Goal: Task Accomplishment & Management: Complete application form

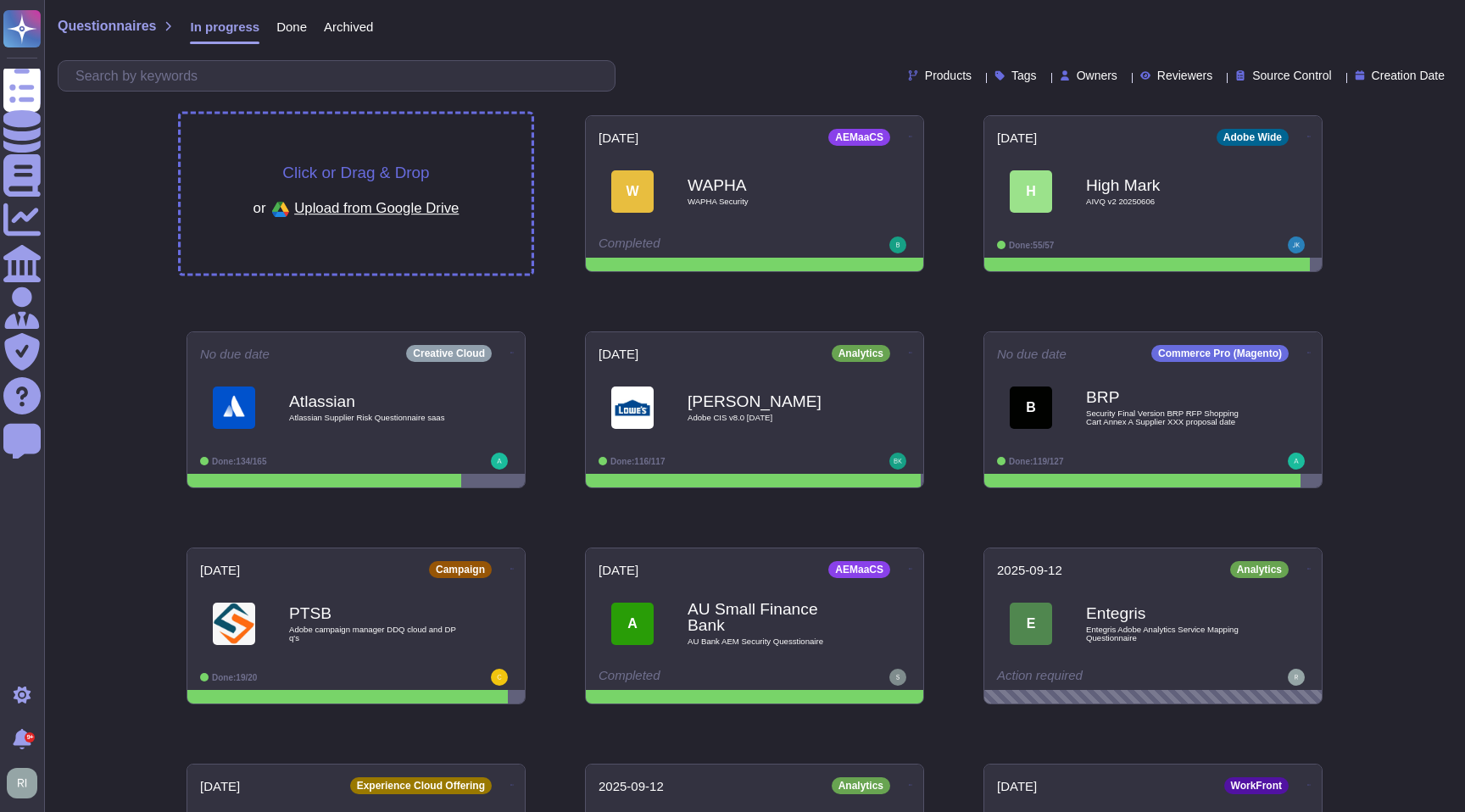
click at [334, 170] on span "Click or Drag & Drop" at bounding box center [356, 173] width 147 height 16
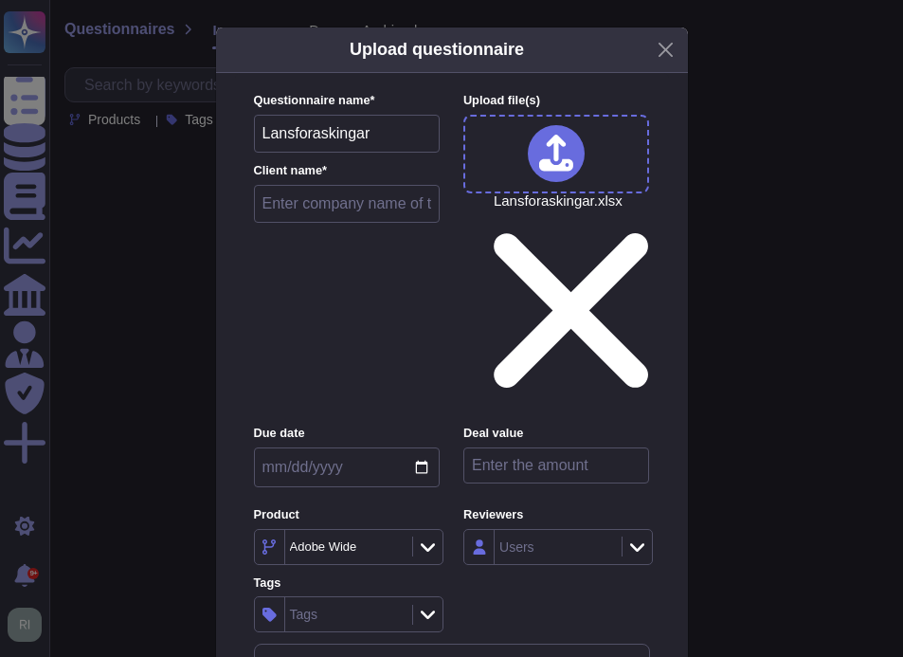
click at [355, 215] on input "text" at bounding box center [347, 204] width 187 height 38
paste input "Länsförsäkringar AB"
type input "Länsförsäkringar AB"
click at [426, 447] on input "date" at bounding box center [347, 467] width 186 height 40
type input "[DATE]"
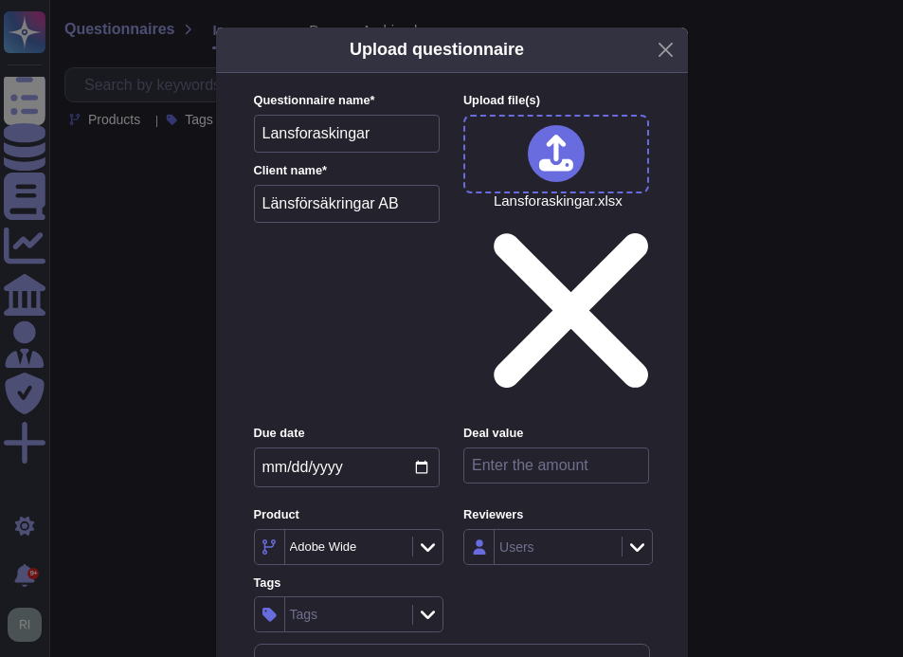
click at [530, 447] on input "number" at bounding box center [557, 465] width 186 height 36
paste input "495000"
type input "495000"
click at [339, 597] on div "Tags" at bounding box center [346, 614] width 122 height 34
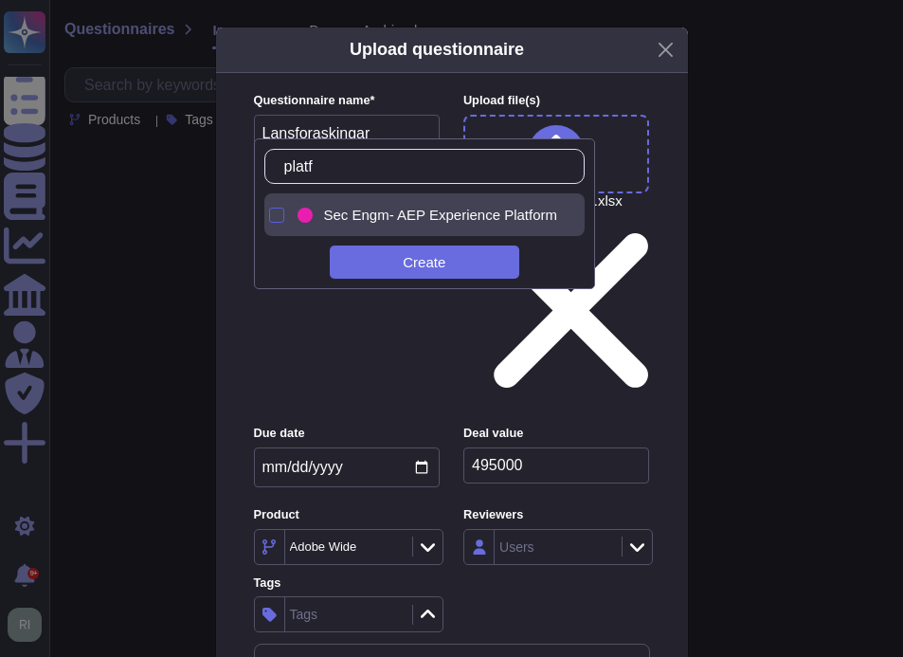
click at [277, 214] on div at bounding box center [276, 215] width 15 height 15
drag, startPoint x: 333, startPoint y: 169, endPoint x: 251, endPoint y: 167, distance: 81.6
click at [254, 167] on div "platf Sec Engm- AEP Experience Platform Create" at bounding box center [425, 213] width 342 height 151
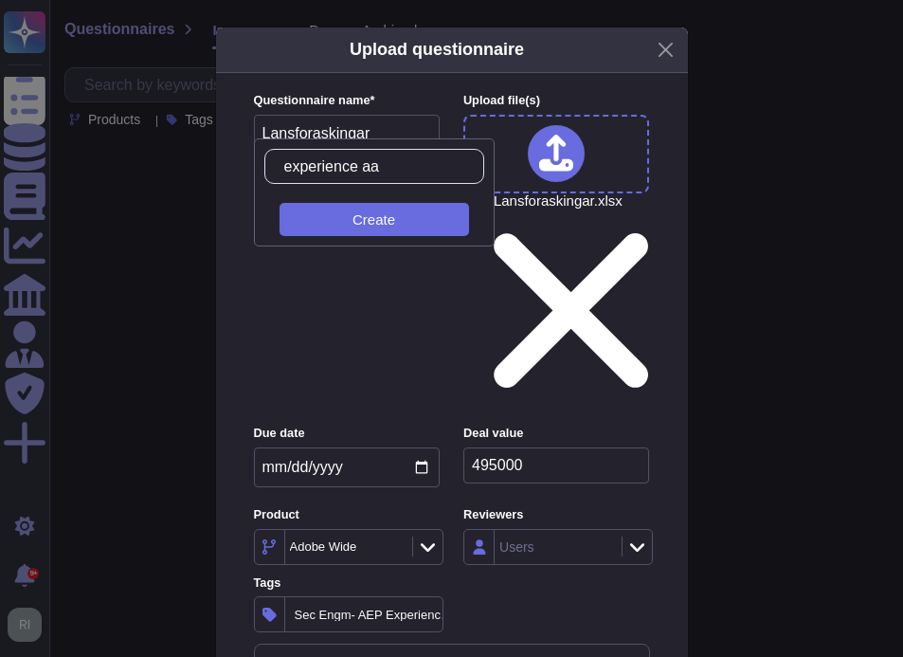
type input "experience aaa"
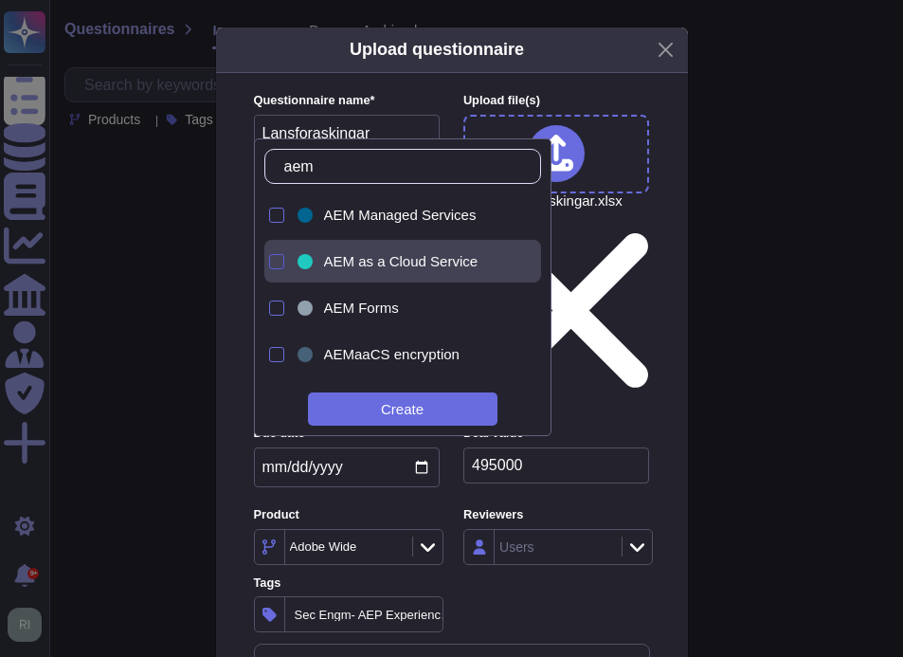
click at [276, 264] on div at bounding box center [276, 261] width 15 height 15
click at [353, 172] on input "aem" at bounding box center [407, 166] width 265 height 33
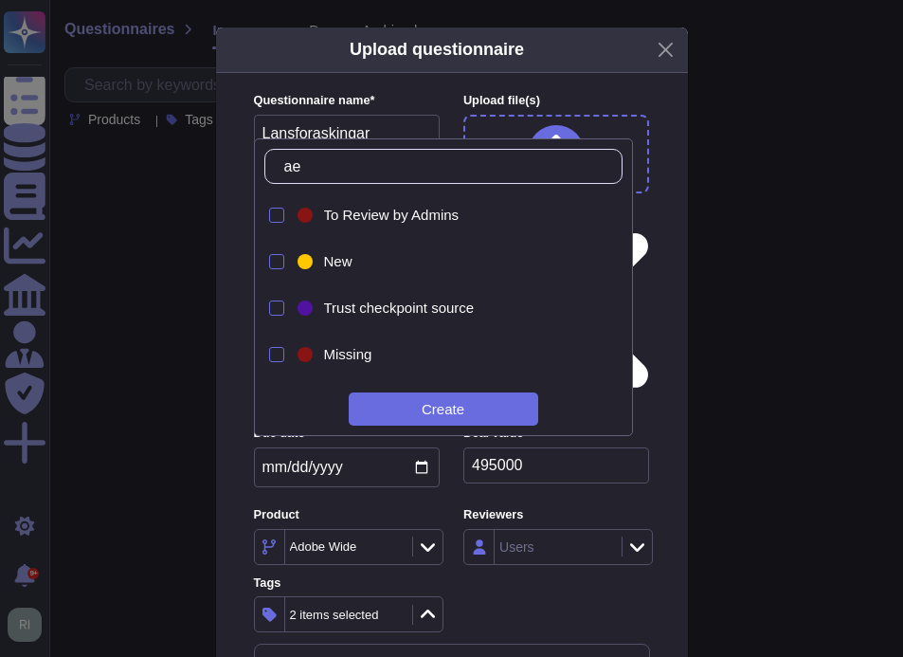
type input "a"
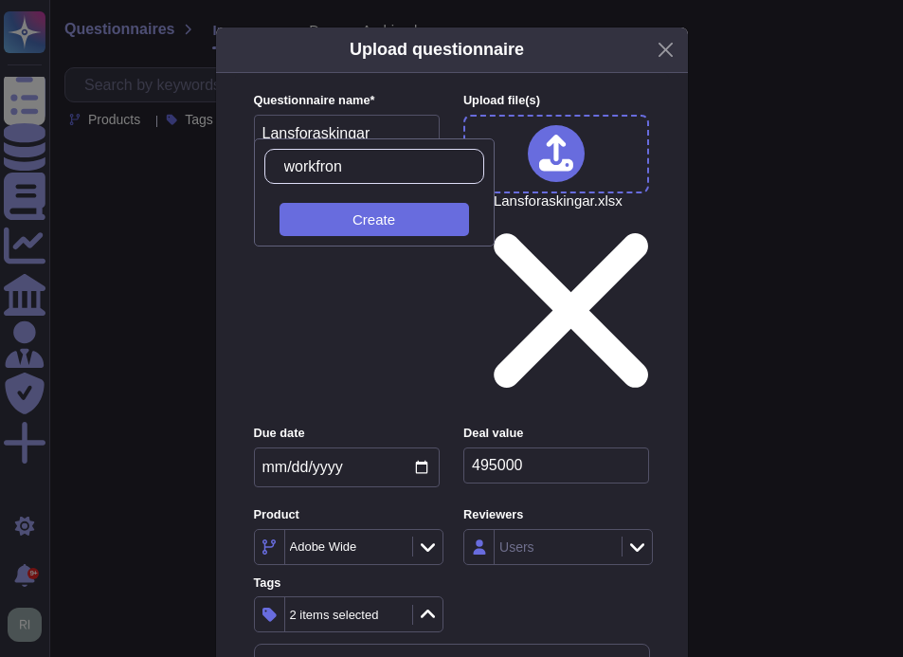
type input "workfront"
click at [402, 224] on div "Create" at bounding box center [375, 219] width 190 height 33
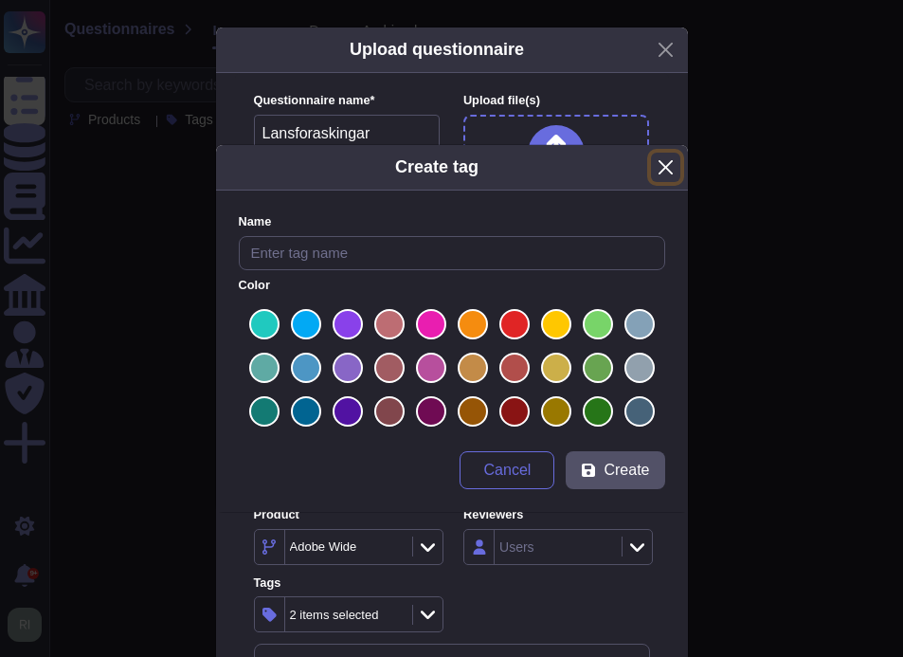
click at [664, 168] on button "Close" at bounding box center [665, 167] width 29 height 29
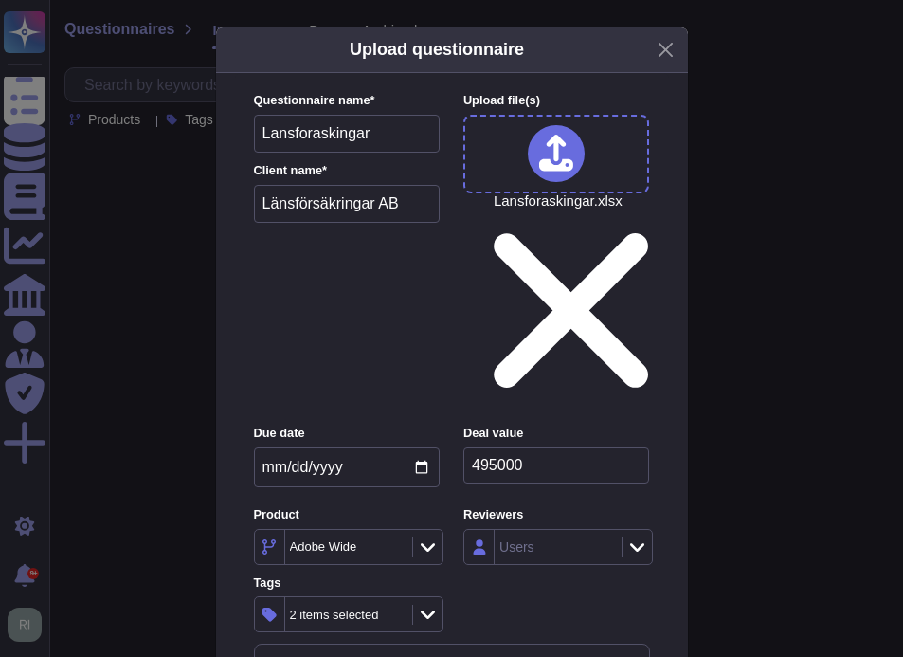
click at [353, 609] on div "2 items selected" at bounding box center [334, 615] width 89 height 12
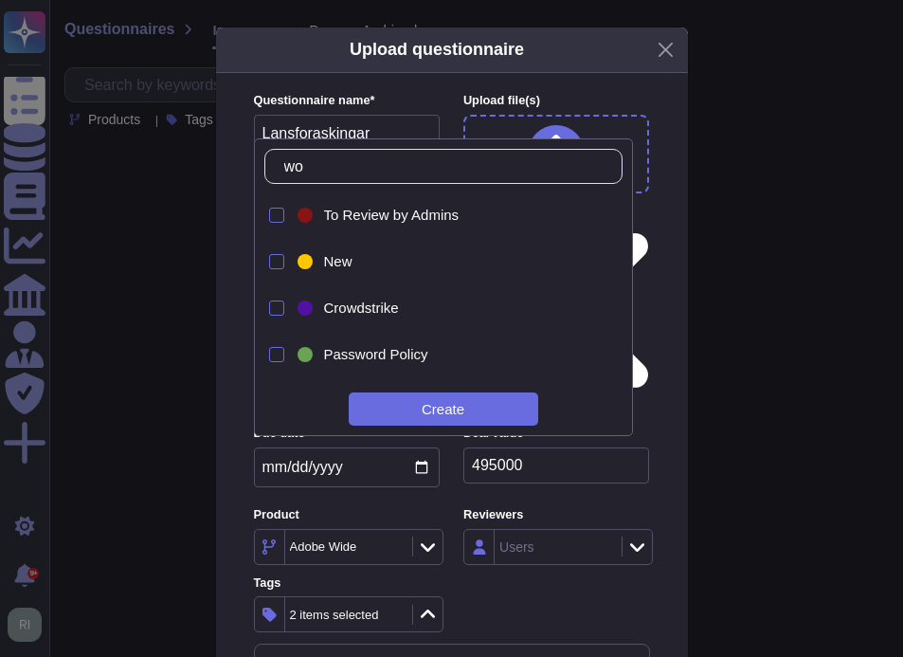
type input "w"
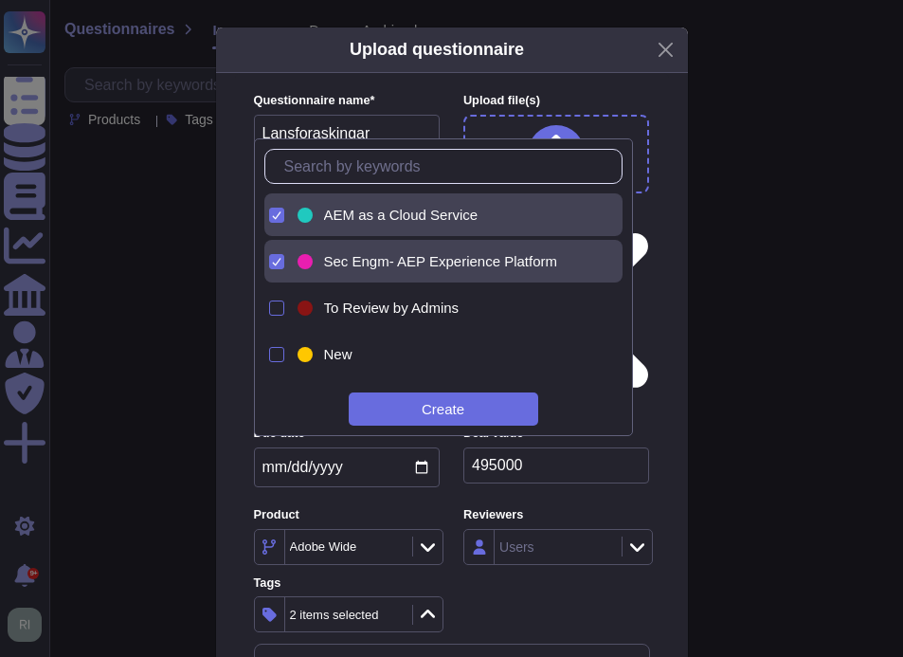
click at [777, 297] on div "Upload questionnaire Questionnaire name * Lansforaskingar Client name * Länsför…" at bounding box center [451, 328] width 903 height 657
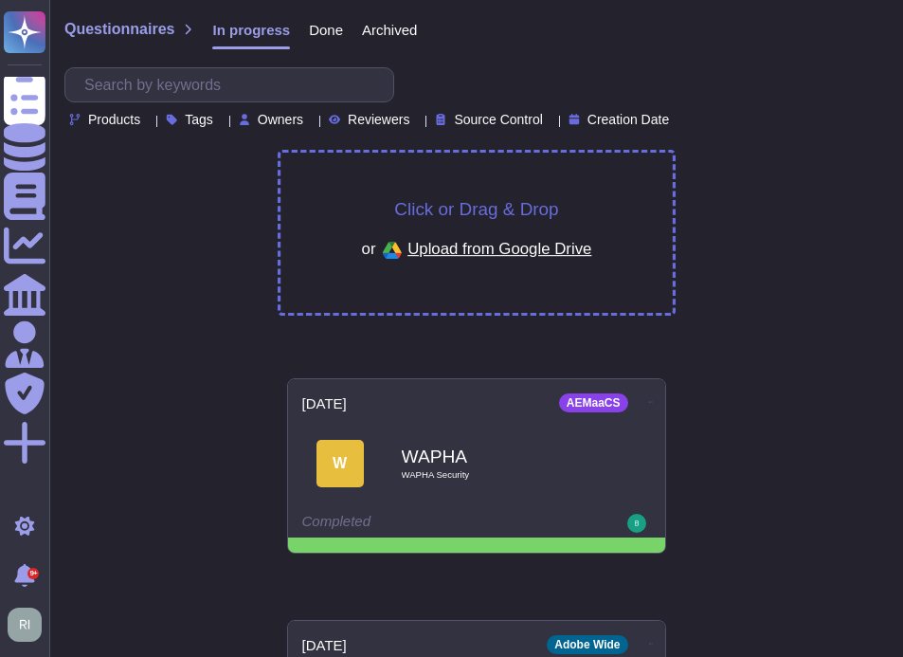
click at [463, 210] on span "Click or Drag & Drop" at bounding box center [476, 209] width 164 height 18
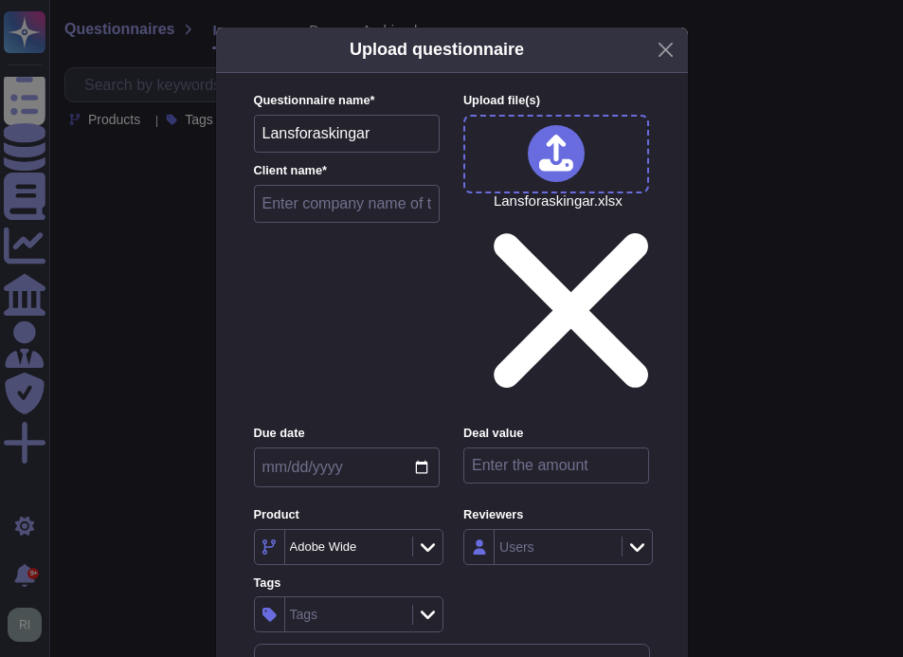
drag, startPoint x: 328, startPoint y: 290, endPoint x: 413, endPoint y: 301, distance: 86.0
click at [330, 447] on input "date" at bounding box center [347, 467] width 186 height 40
click at [419, 447] on input "date" at bounding box center [347, 467] width 186 height 40
type input "[DATE]"
click at [352, 223] on input "text" at bounding box center [347, 204] width 187 height 38
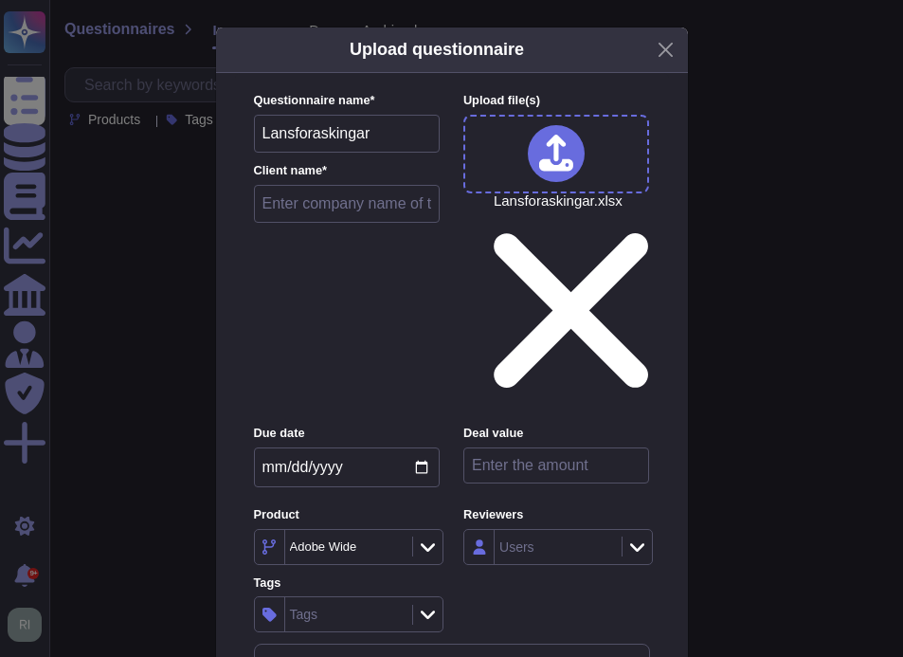
paste input "495000"
drag, startPoint x: 269, startPoint y: 217, endPoint x: 222, endPoint y: 215, distance: 47.4
click at [222, 215] on div "Questionnaire name * Lansforaskingar Client name * Lansforaskingar Upload file …" at bounding box center [452, 392] width 472 height 639
paste input "̈nsförsäkringar AB"
type input "Länsförsäkringar AB"
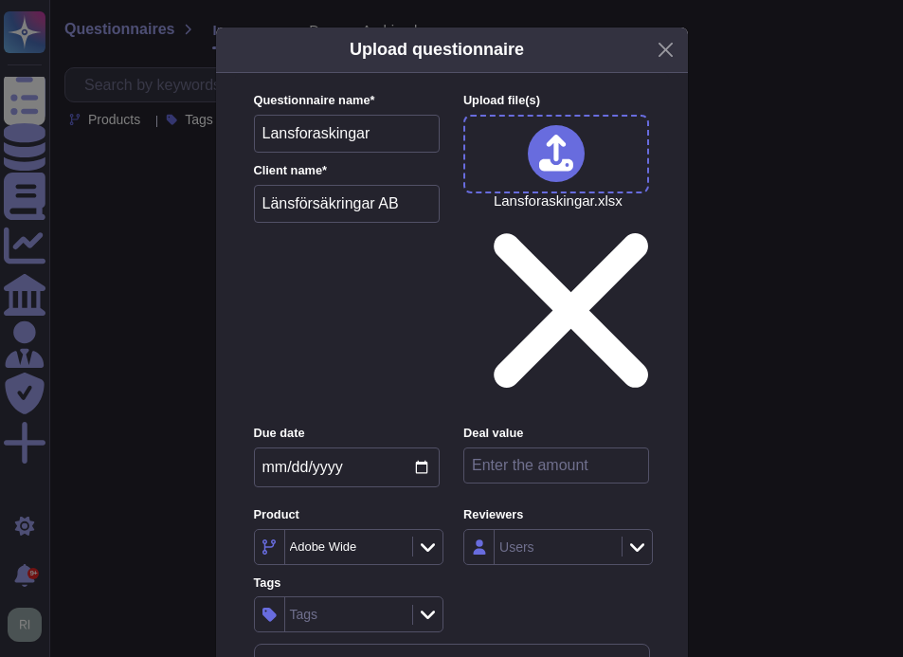
click at [333, 597] on div "Tags" at bounding box center [346, 614] width 122 height 34
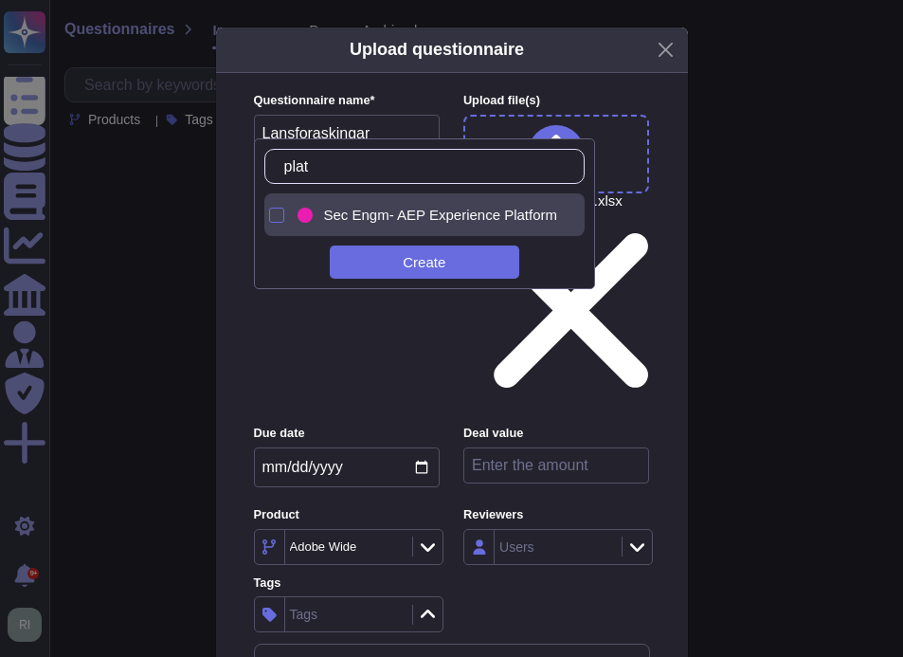
click at [281, 221] on div at bounding box center [276, 215] width 15 height 15
click at [351, 167] on input "plat" at bounding box center [430, 166] width 310 height 33
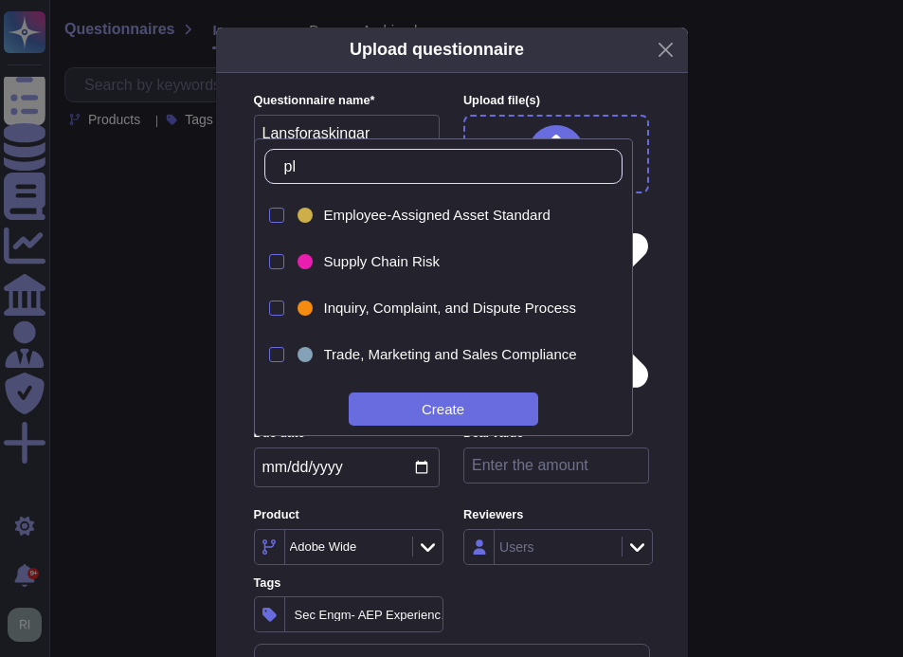
type input "p"
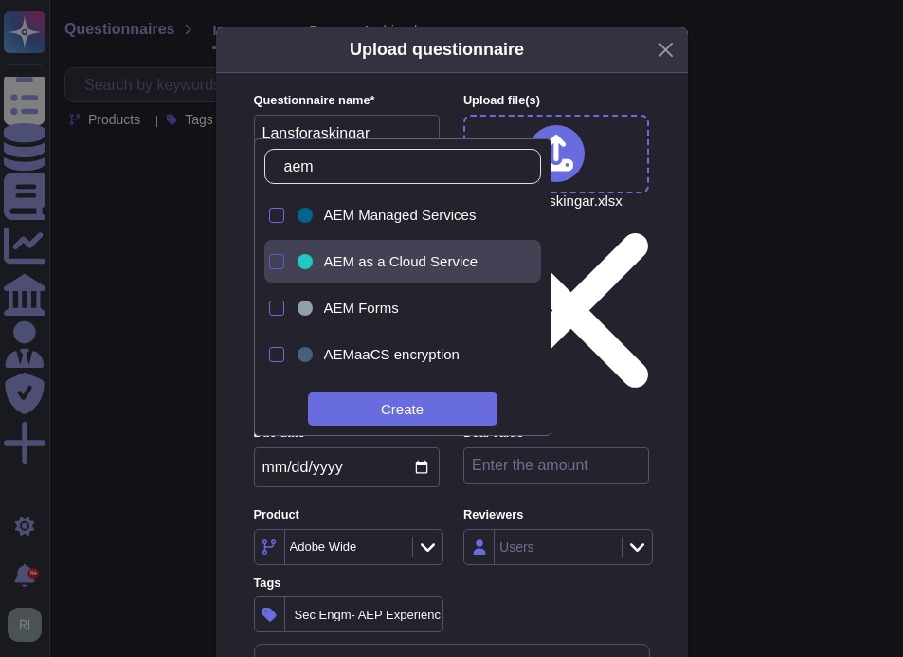
click at [280, 265] on div at bounding box center [276, 261] width 15 height 15
click at [350, 161] on input "aem" at bounding box center [407, 166] width 265 height 33
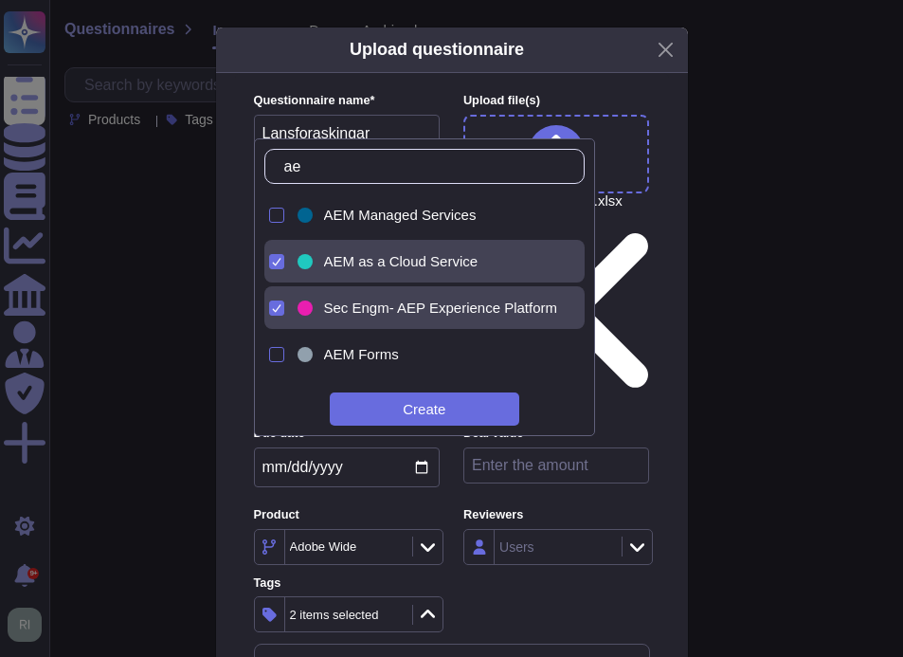
type input "a"
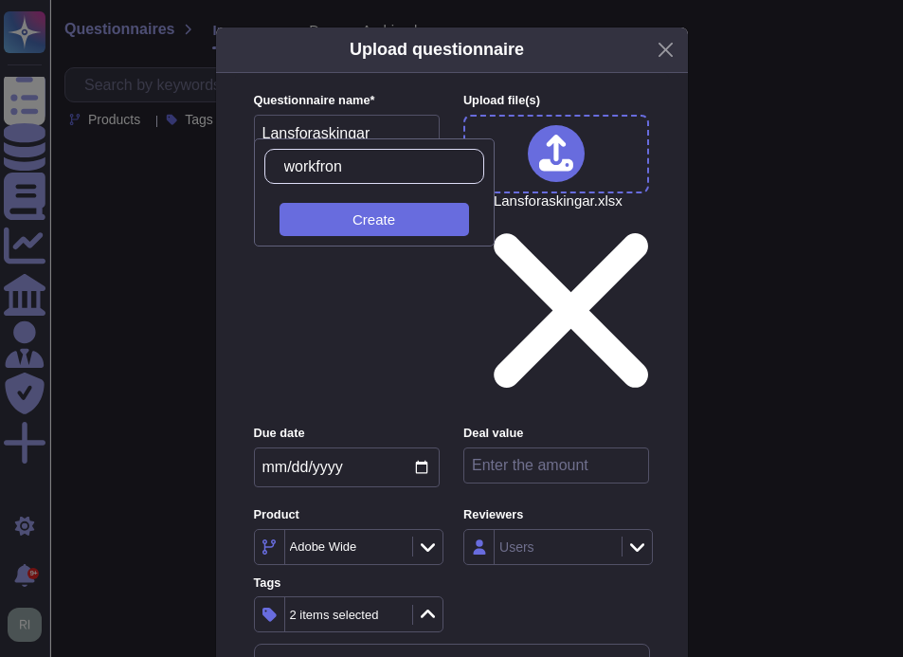
type input "workfront"
click at [402, 228] on div "Create" at bounding box center [375, 219] width 190 height 33
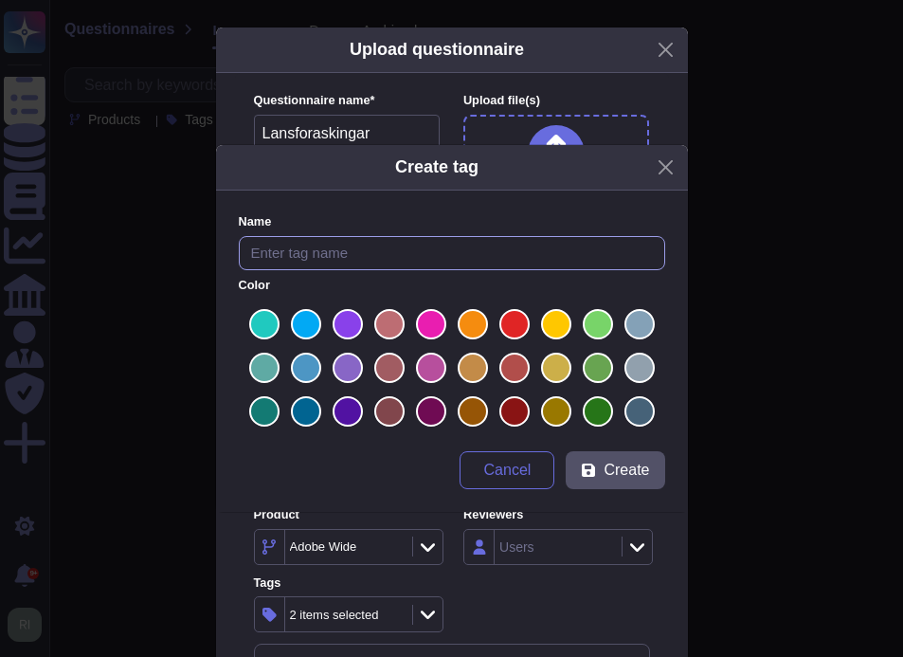
click at [347, 254] on input "text" at bounding box center [452, 253] width 427 height 35
type input "Workfront"
drag, startPoint x: 264, startPoint y: 312, endPoint x: 274, endPoint y: 336, distance: 25.9
click at [264, 312] on label at bounding box center [264, 324] width 30 height 30
click at [0, 0] on input "radio" at bounding box center [0, 0] width 0 height 0
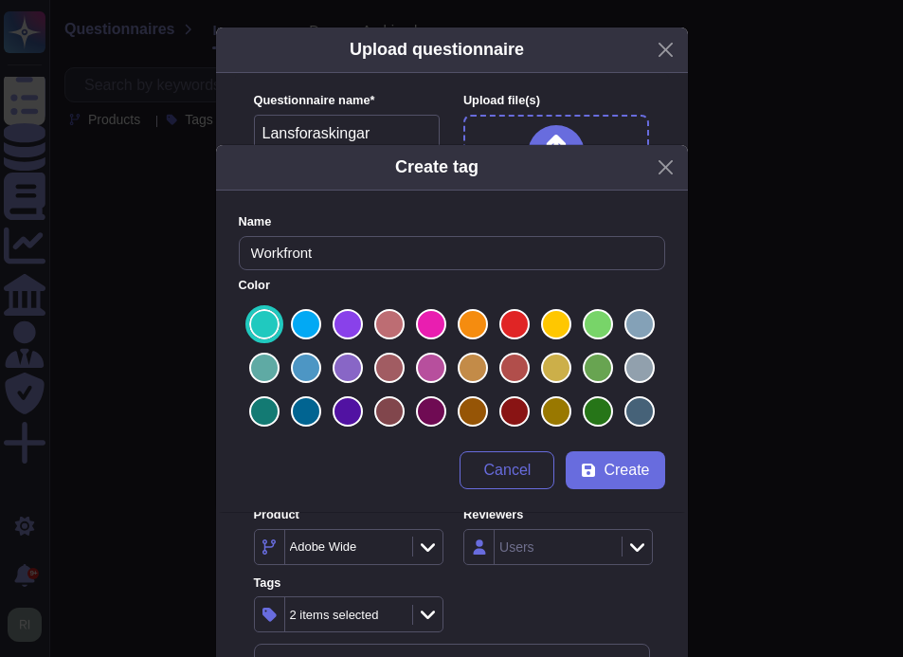
click at [611, 464] on span "Create" at bounding box center [627, 470] width 46 height 15
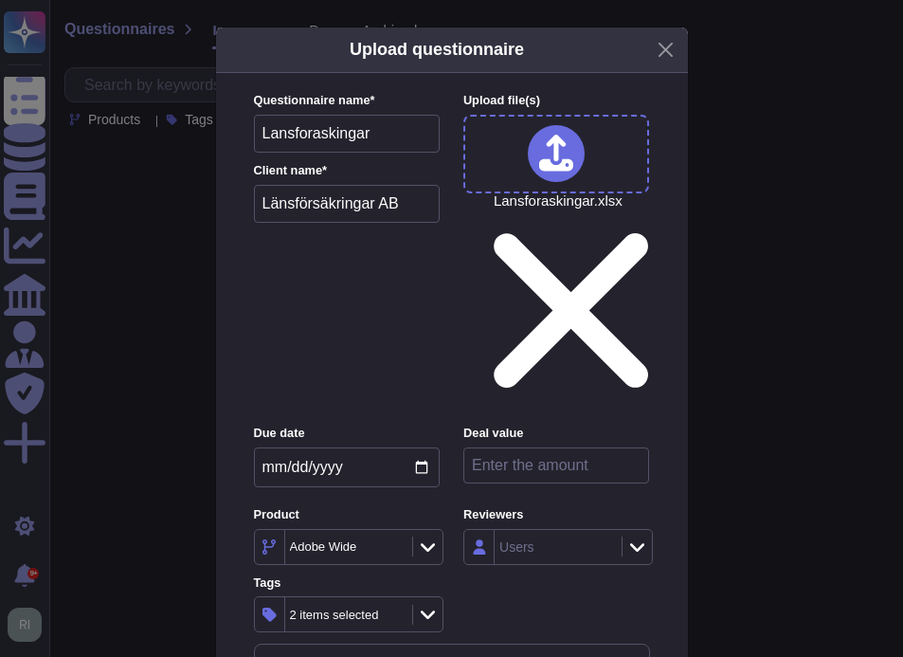
click at [538, 447] on input "number" at bounding box center [557, 465] width 186 height 36
click at [541, 447] on input "number" at bounding box center [557, 465] width 186 height 36
click at [540, 447] on input "number" at bounding box center [557, 465] width 186 height 36
paste input "495000"
type input "495000"
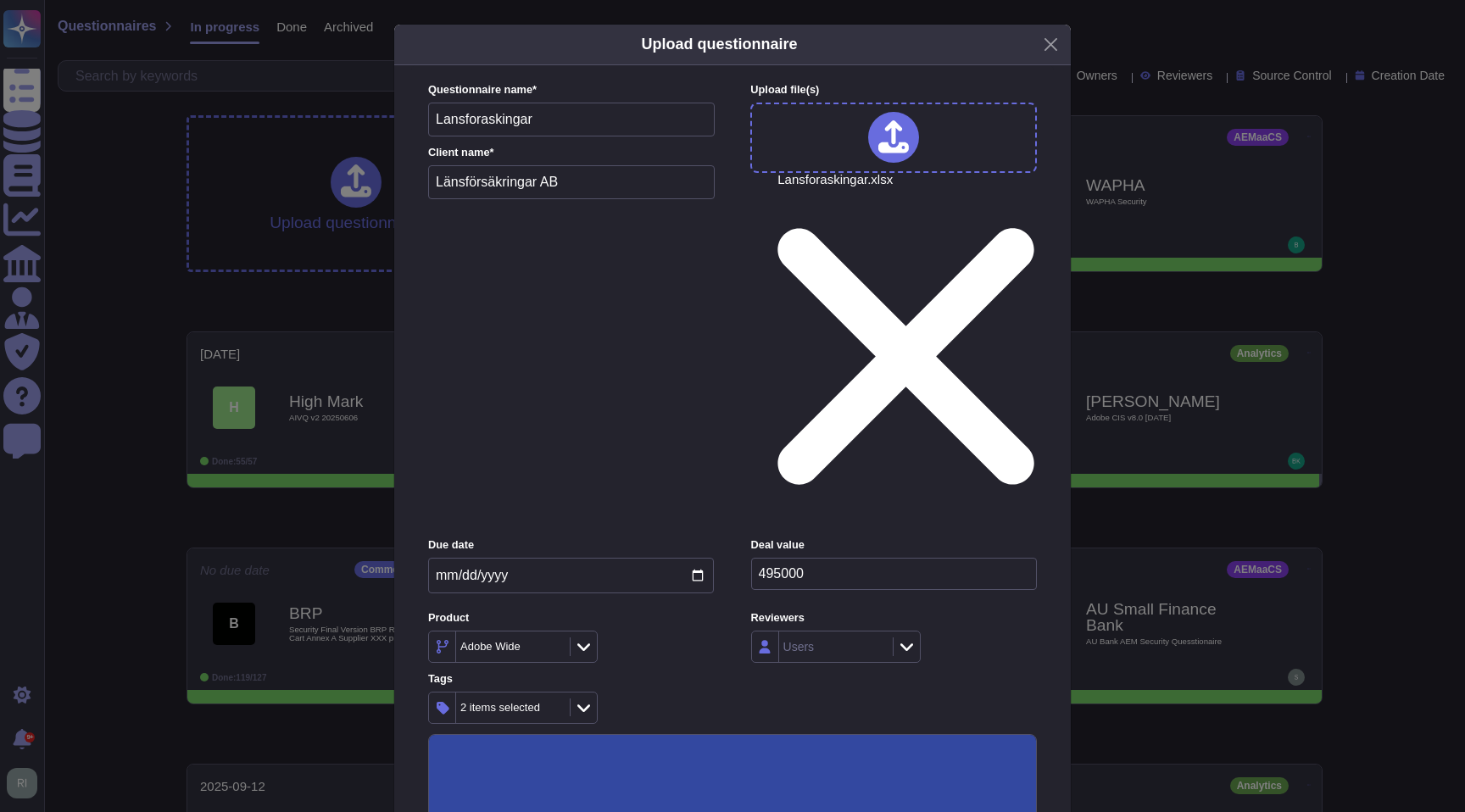
scroll to position [43, 0]
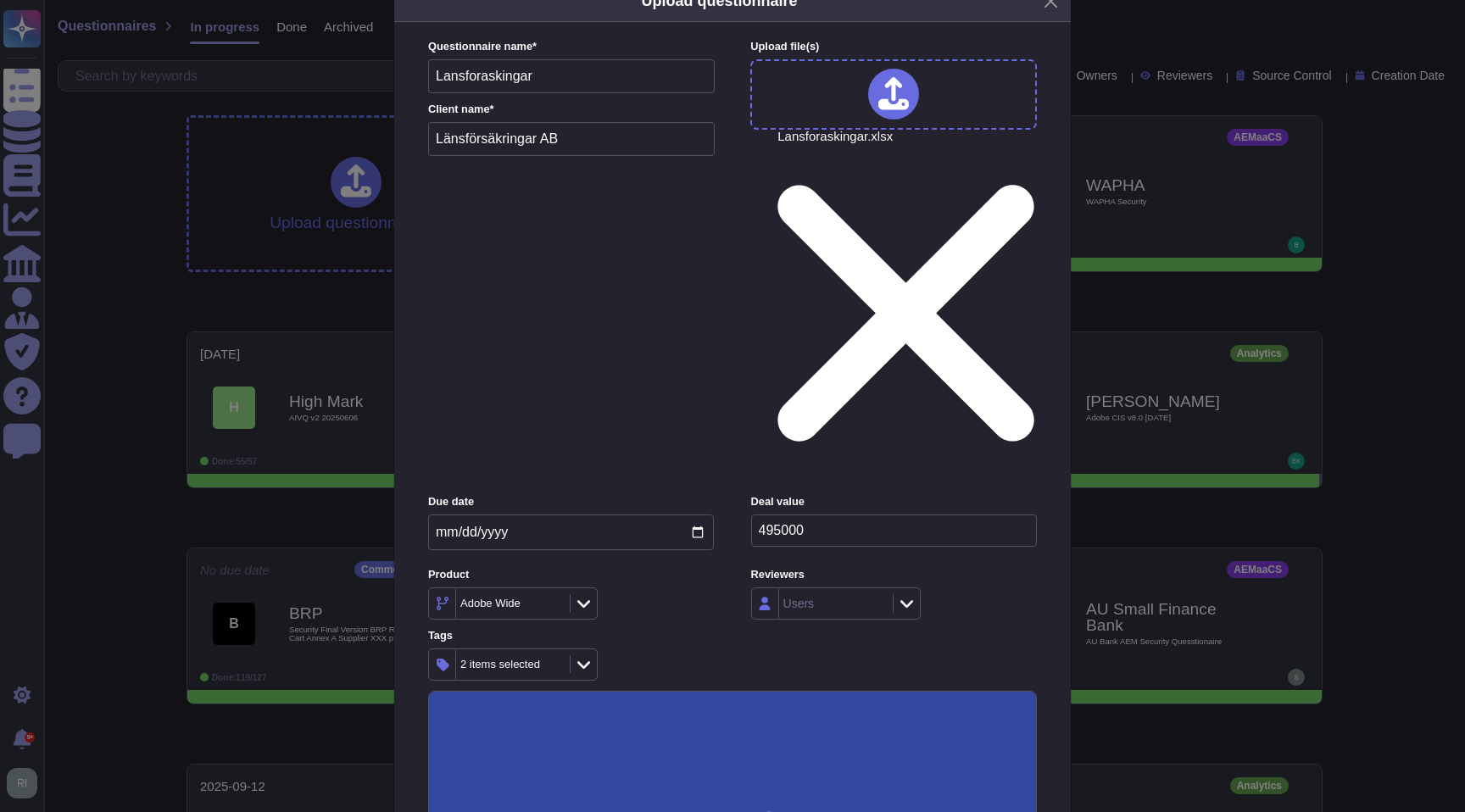
click at [631, 514] on input "[DATE]" at bounding box center [571, 532] width 285 height 36
click at [643, 588] on div "Adobe Wide" at bounding box center [571, 604] width 285 height 32
click at [846, 567] on div "Reviewers Users" at bounding box center [893, 593] width 285 height 53
click at [842, 588] on div "Users" at bounding box center [834, 604] width 109 height 30
click at [909, 514] on input "495000" at bounding box center [893, 530] width 285 height 32
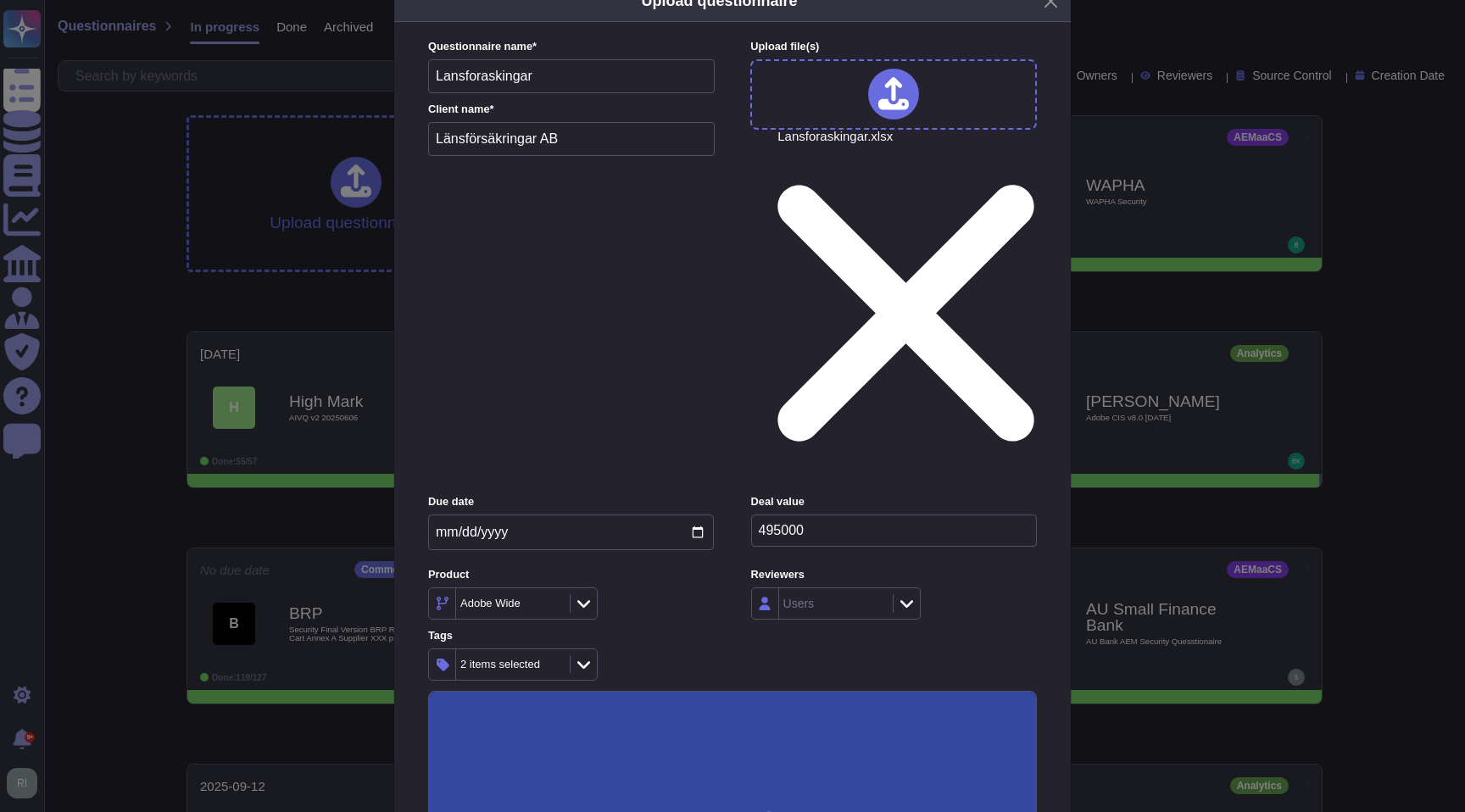
click at [594, 656] on div at bounding box center [583, 664] width 27 height 19
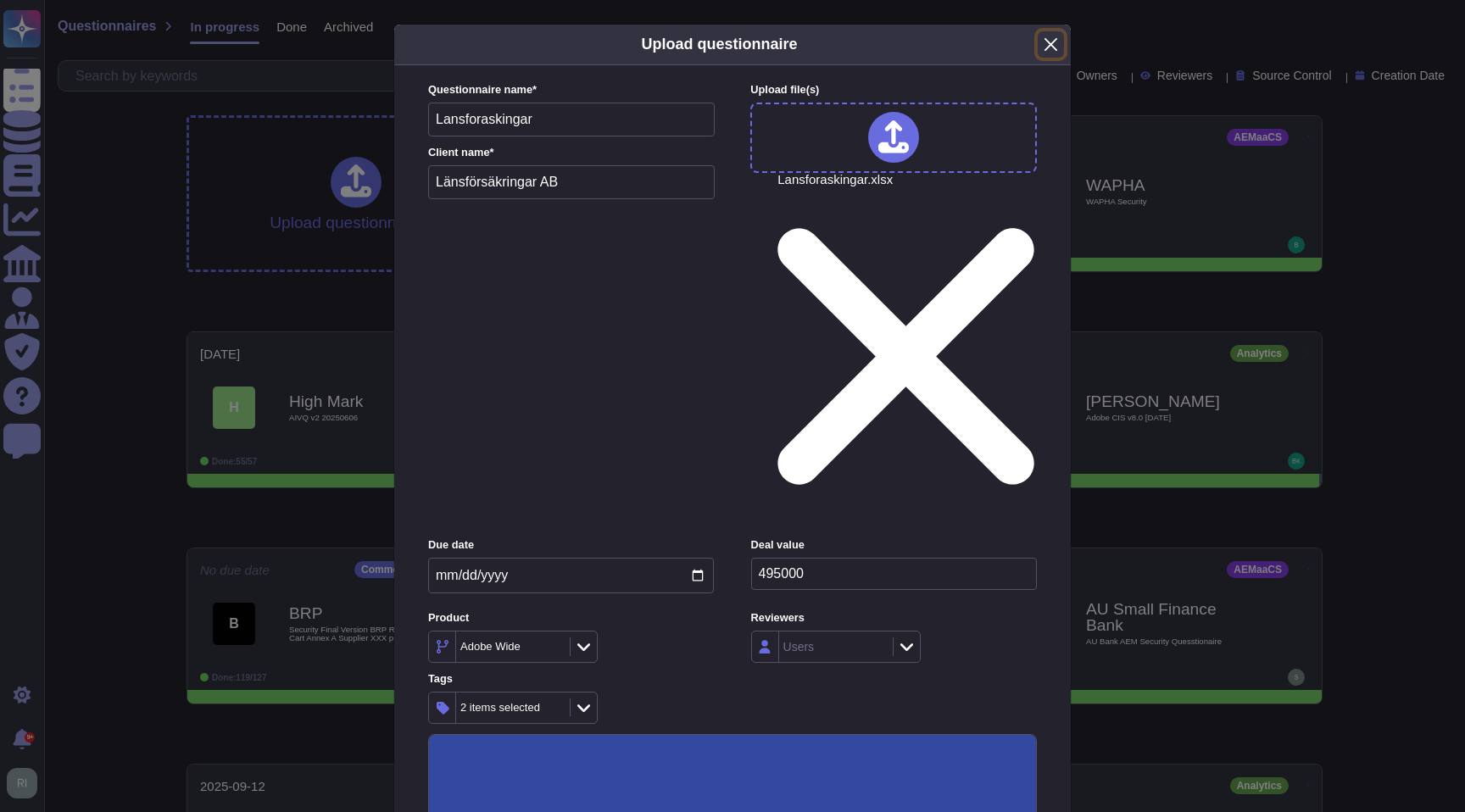
click at [1049, 40] on button "Close" at bounding box center [1050, 44] width 26 height 26
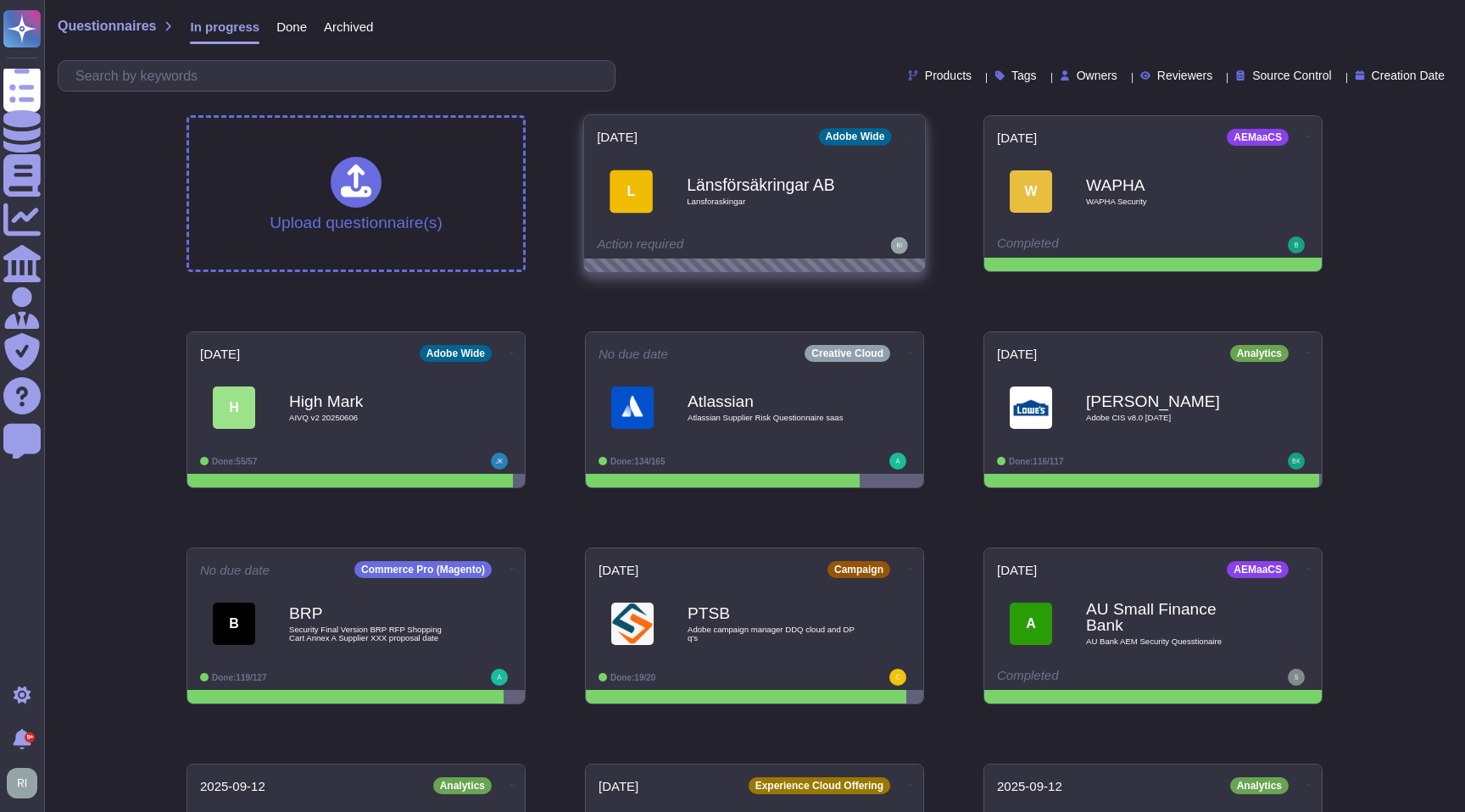
click at [820, 205] on span "Lansforaskingar" at bounding box center [772, 201] width 171 height 8
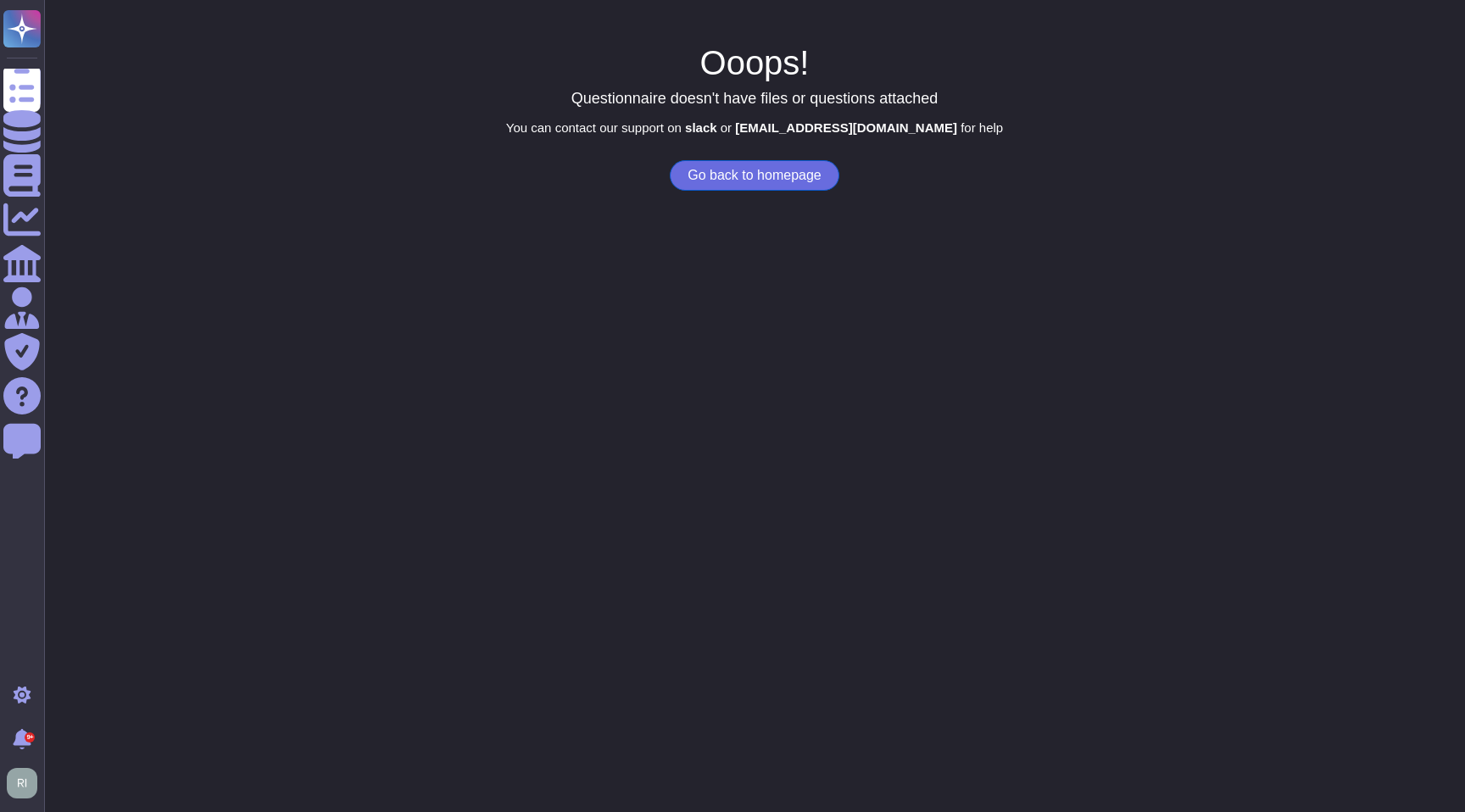
click at [757, 174] on button "Go back to homepage" at bounding box center [754, 175] width 169 height 30
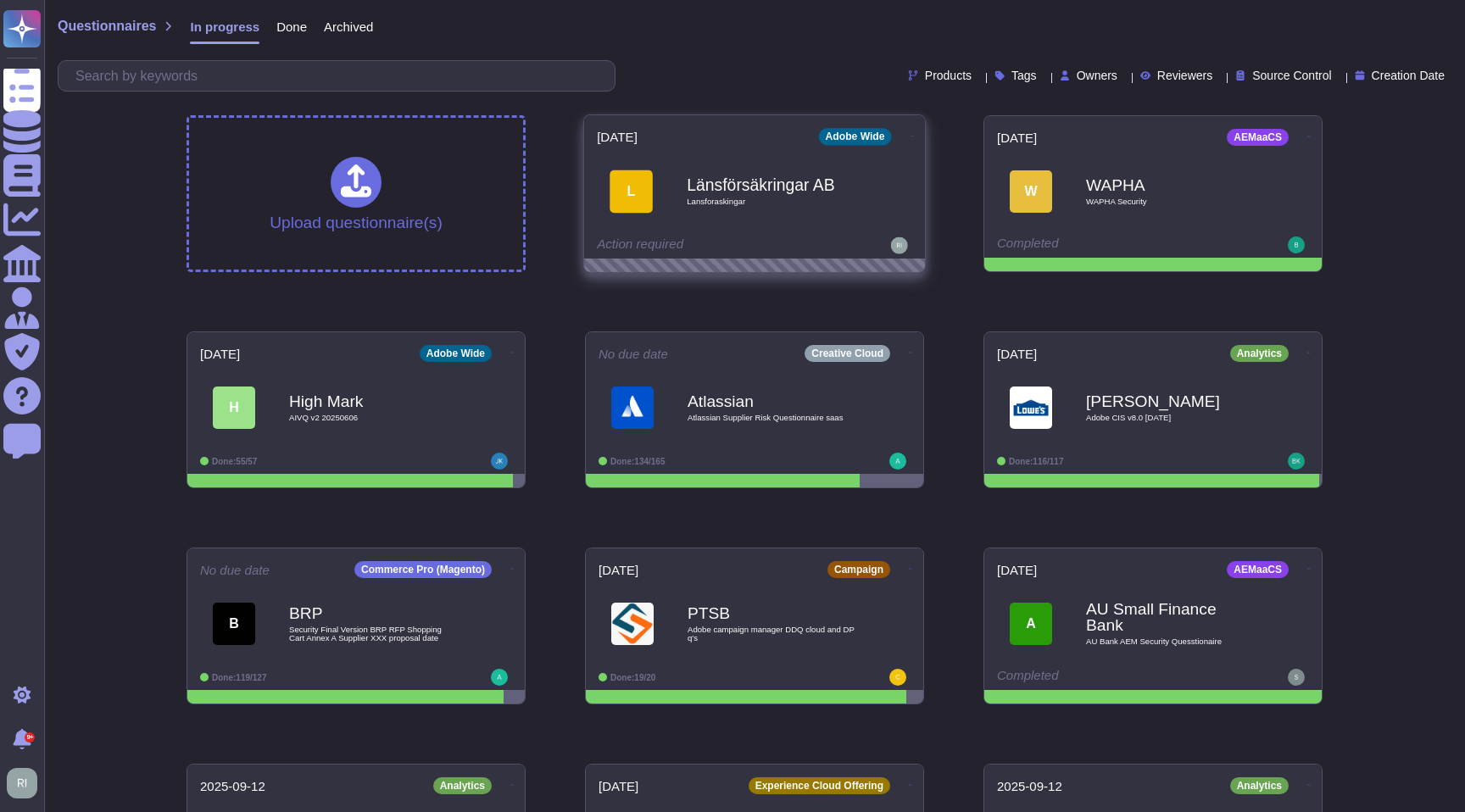
click at [787, 216] on div "Länsförsäkringar AB Lansforaskingar" at bounding box center [772, 190] width 171 height 69
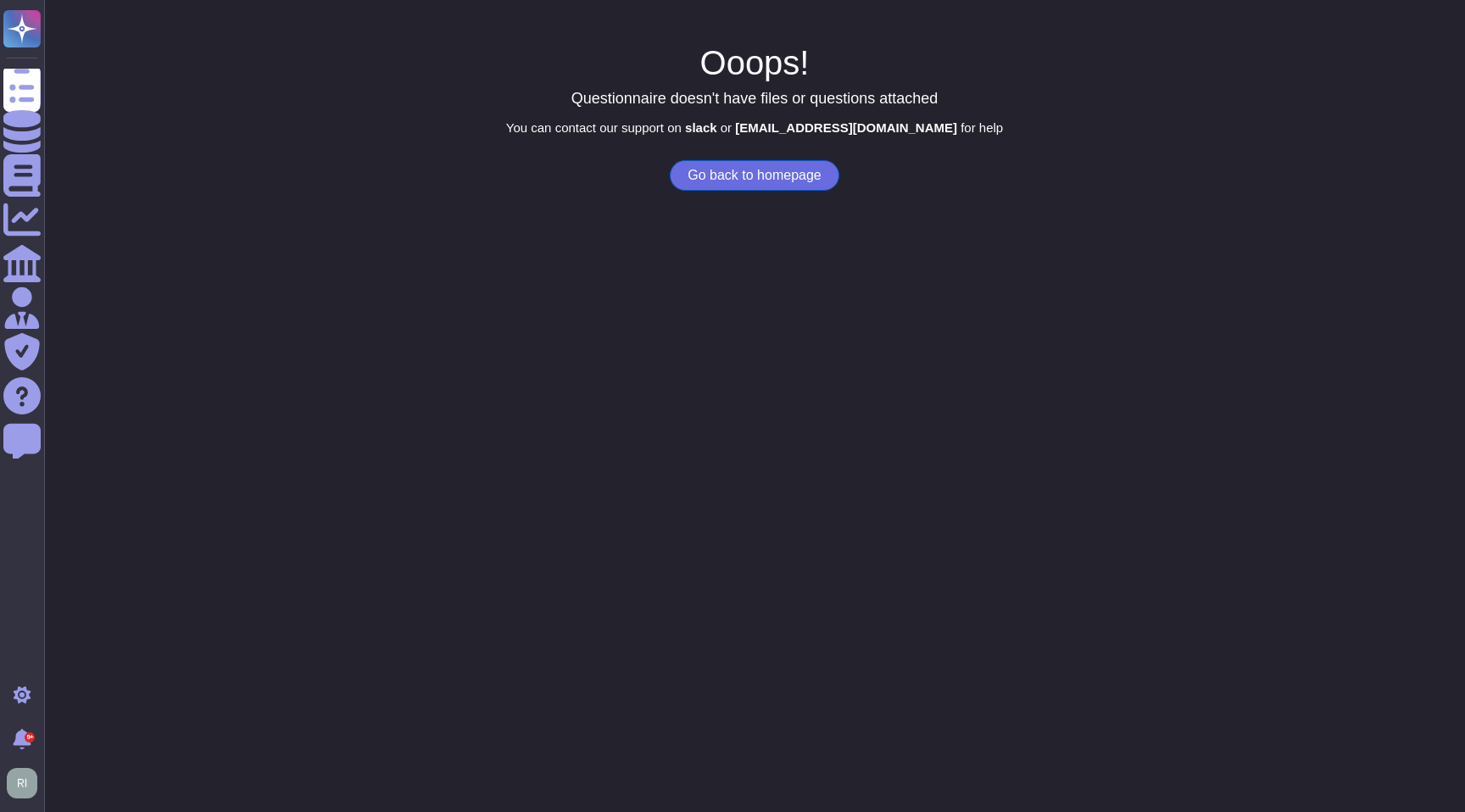
click at [772, 176] on button "Go back to homepage" at bounding box center [754, 175] width 169 height 30
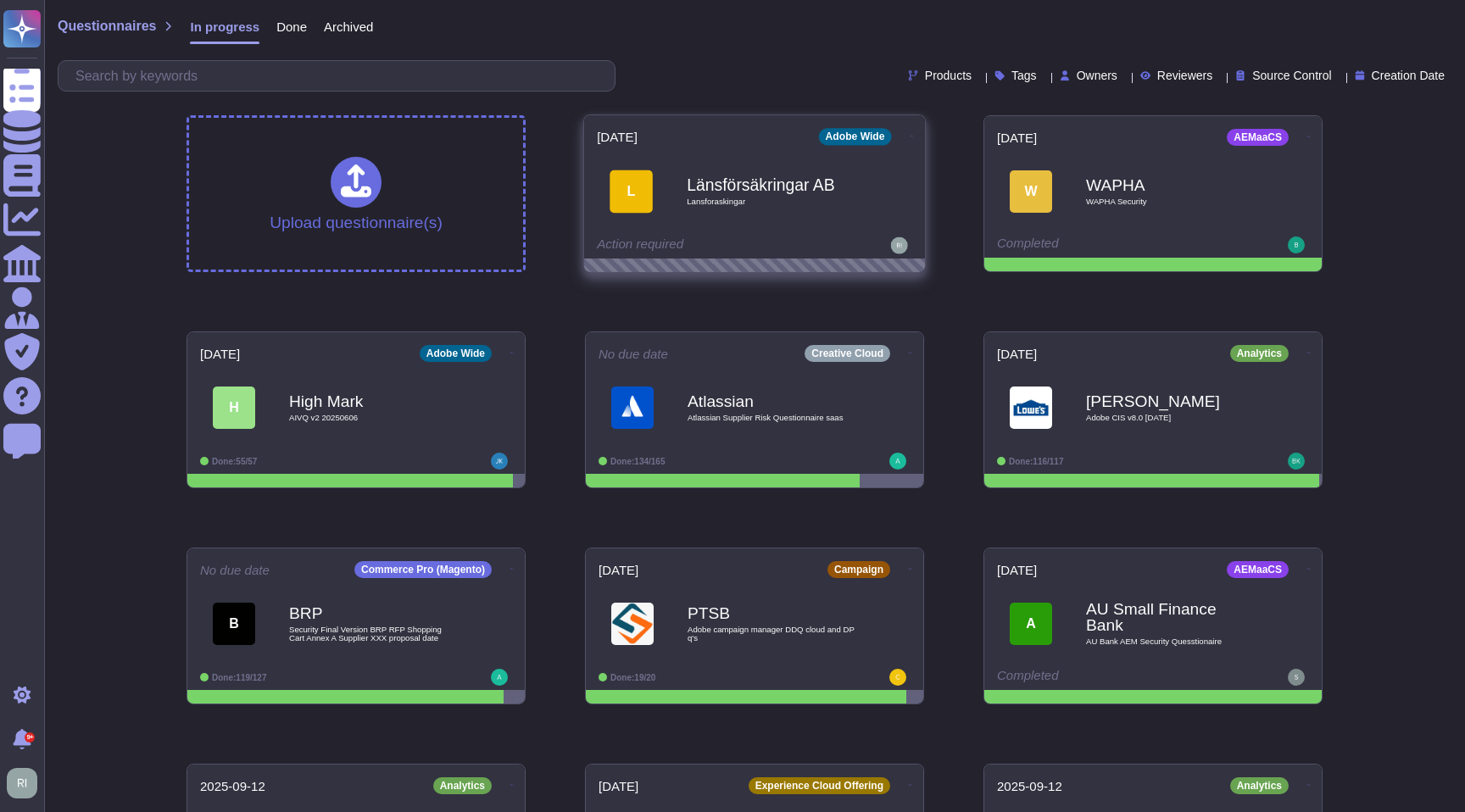
click at [910, 134] on icon at bounding box center [912, 136] width 4 height 4
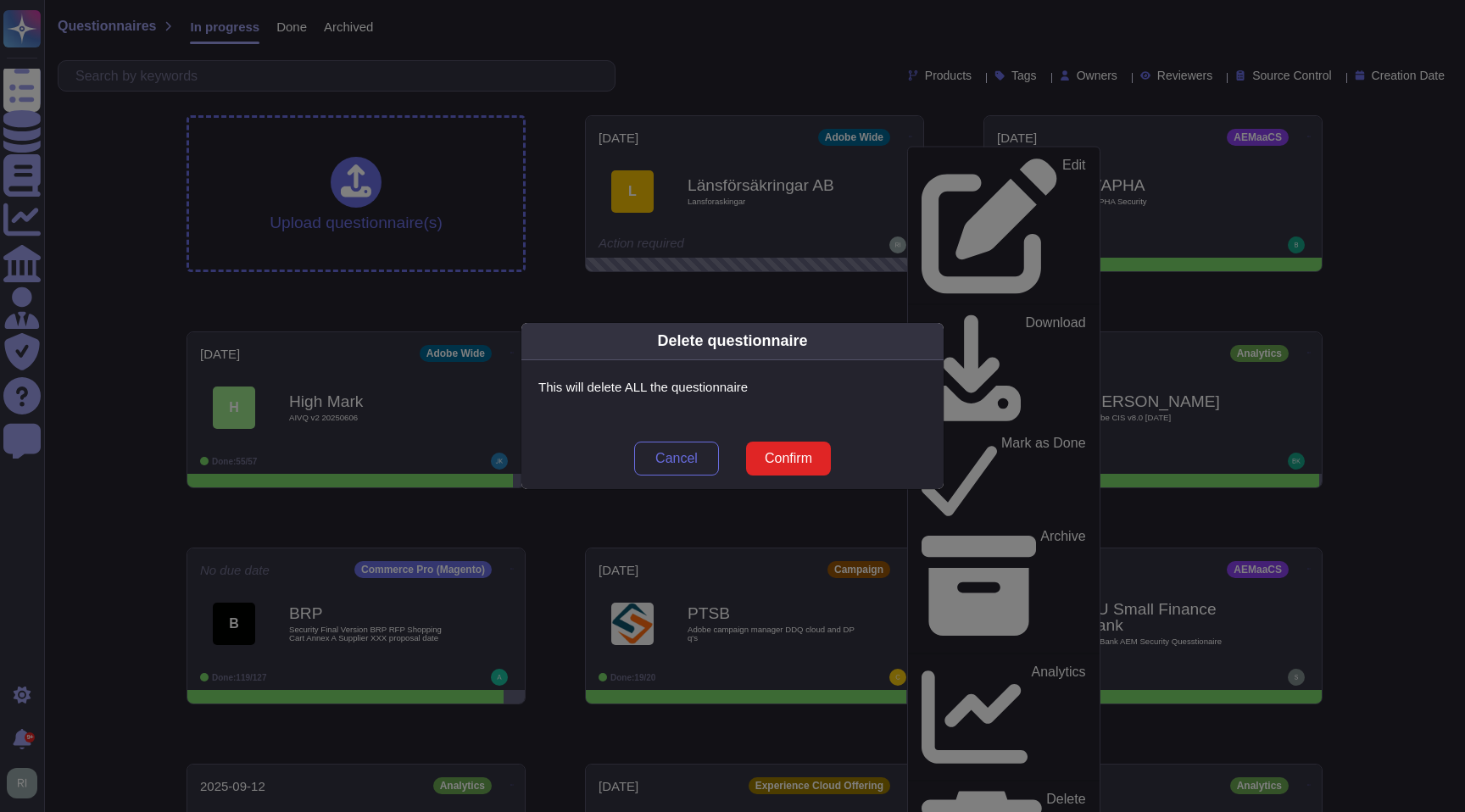
click at [795, 454] on span "Confirm" at bounding box center [788, 458] width 47 height 13
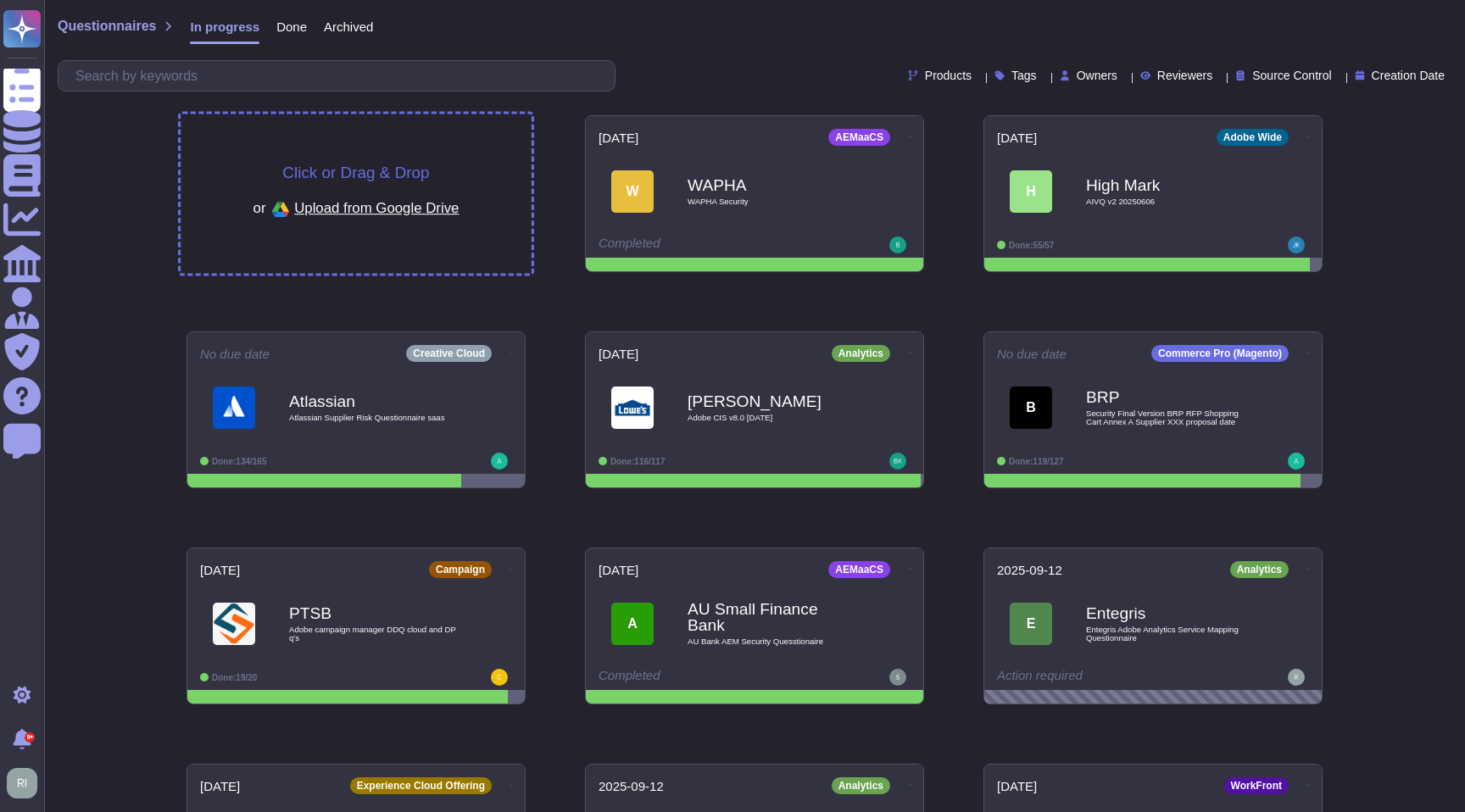
click at [418, 167] on span "Click or Drag & Drop" at bounding box center [356, 173] width 147 height 16
